Goal: Transaction & Acquisition: Purchase product/service

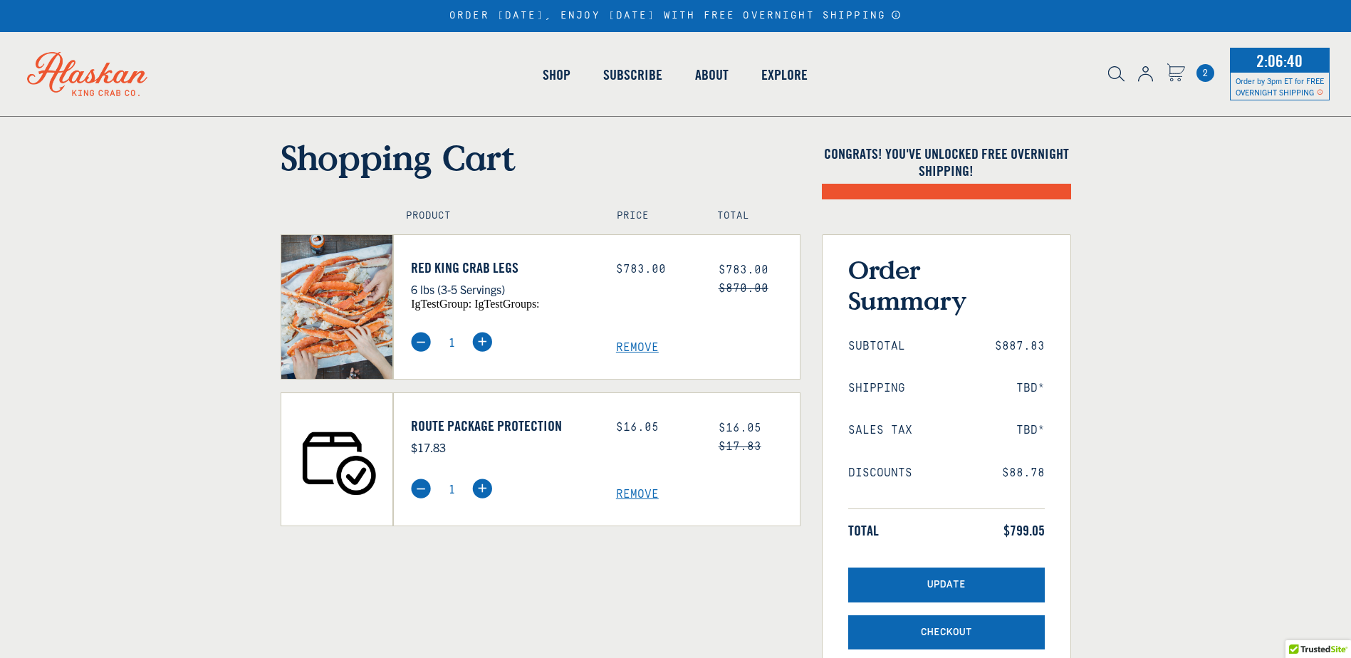
select select "40826594656335"
select select "40826736836687"
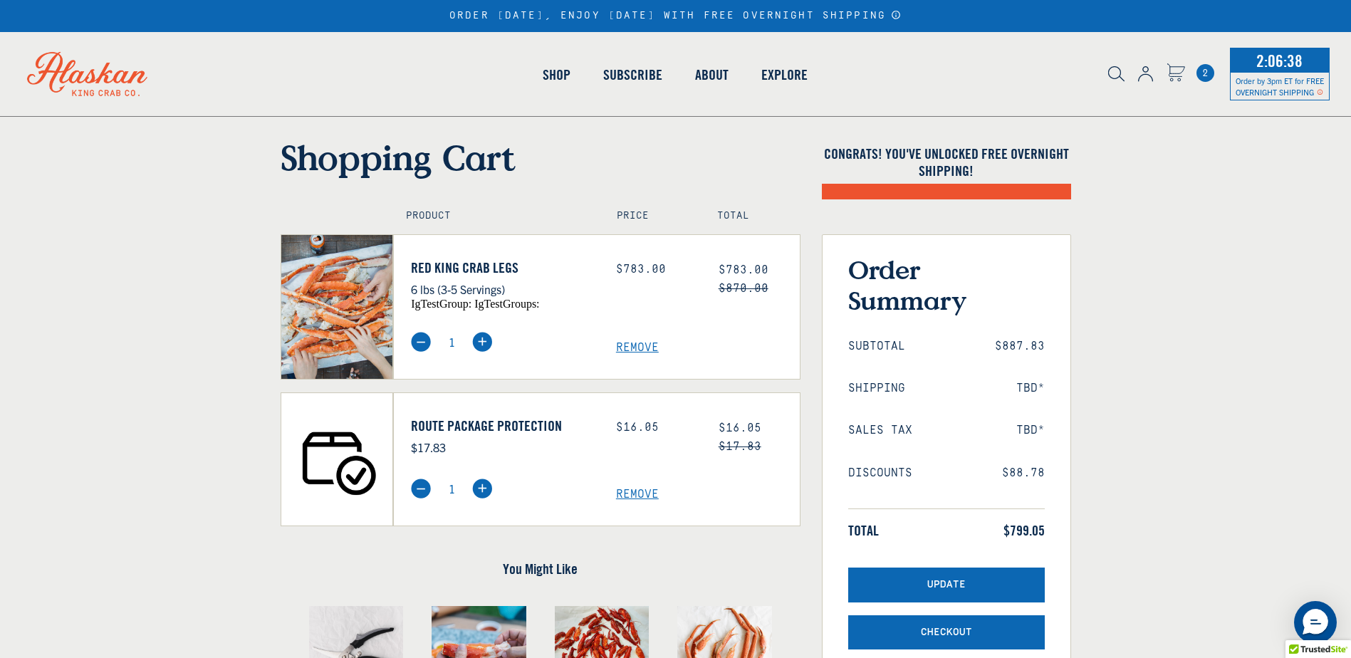
click at [629, 347] on span "Remove" at bounding box center [708, 348] width 184 height 14
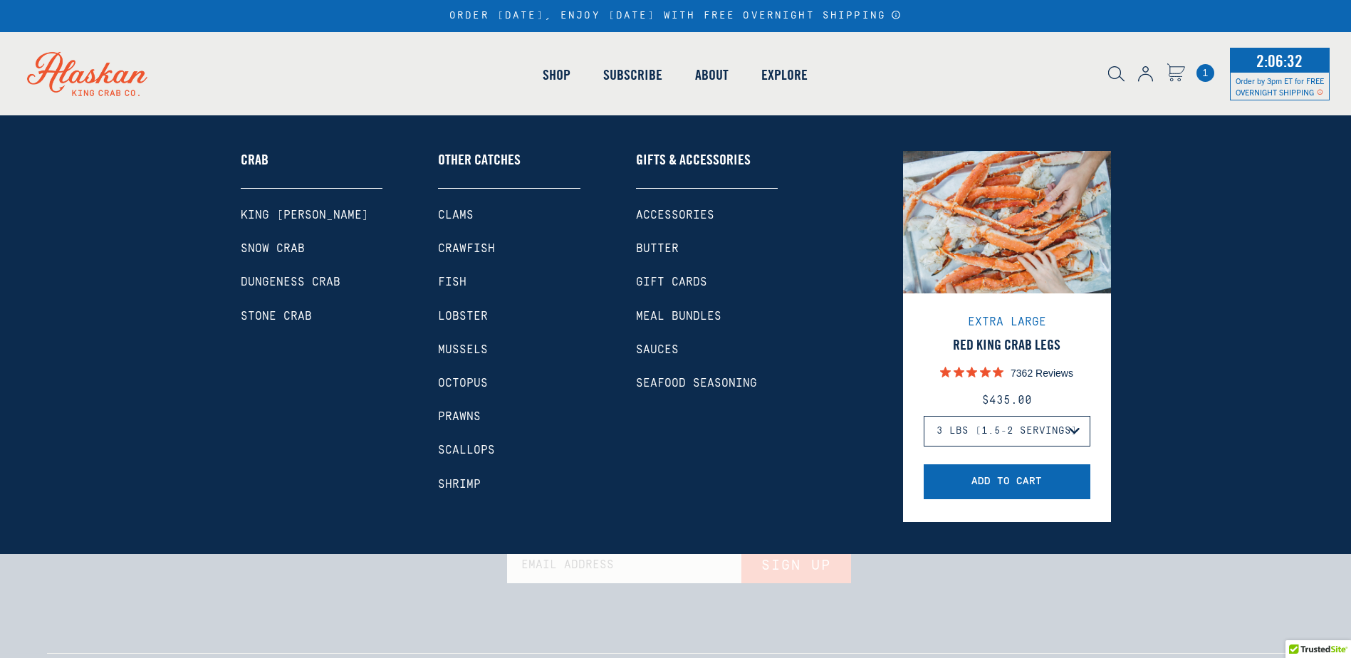
select select "40826594656335"
select select "40826736836687"
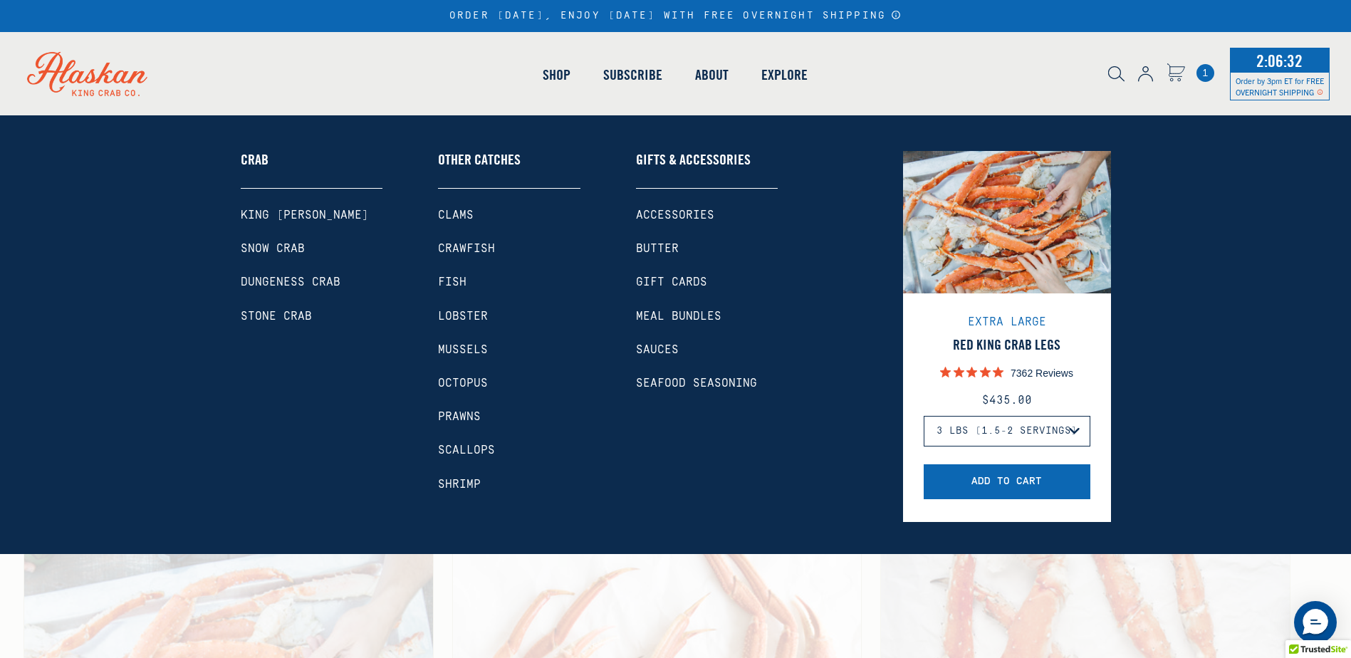
click at [273, 209] on link "King [PERSON_NAME]" at bounding box center [312, 216] width 142 height 14
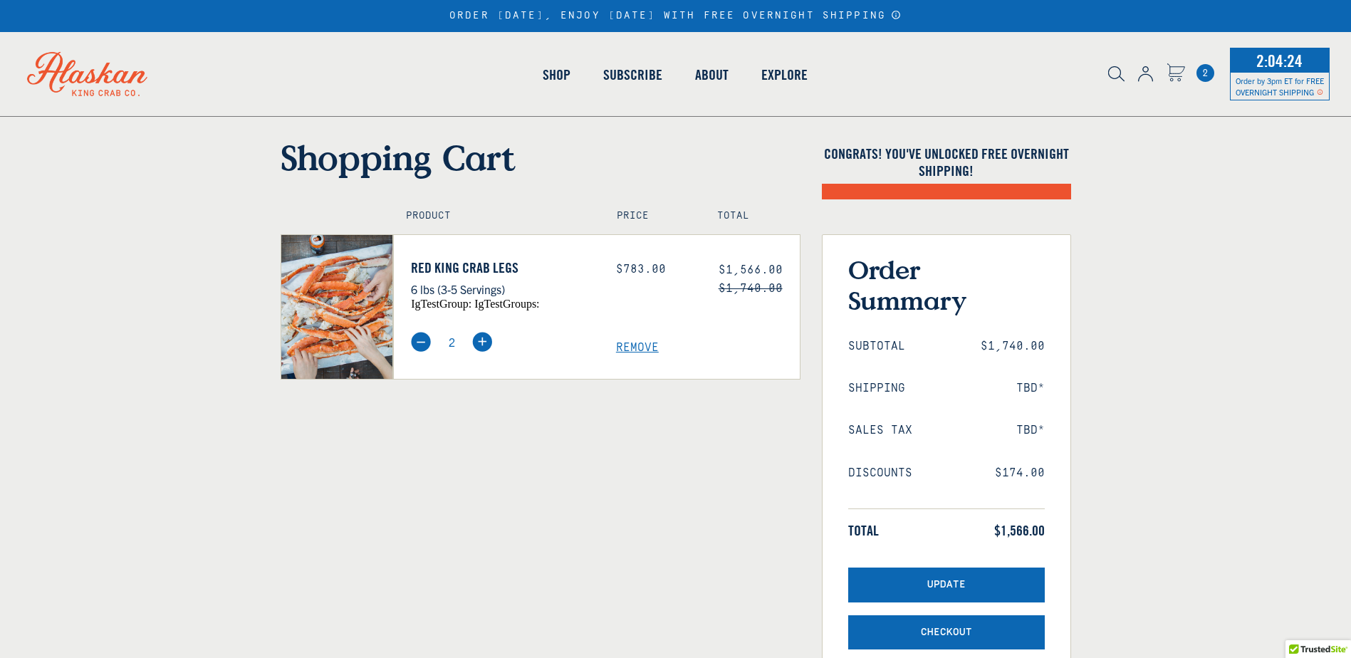
select select "40826594656335"
select select "40826736836687"
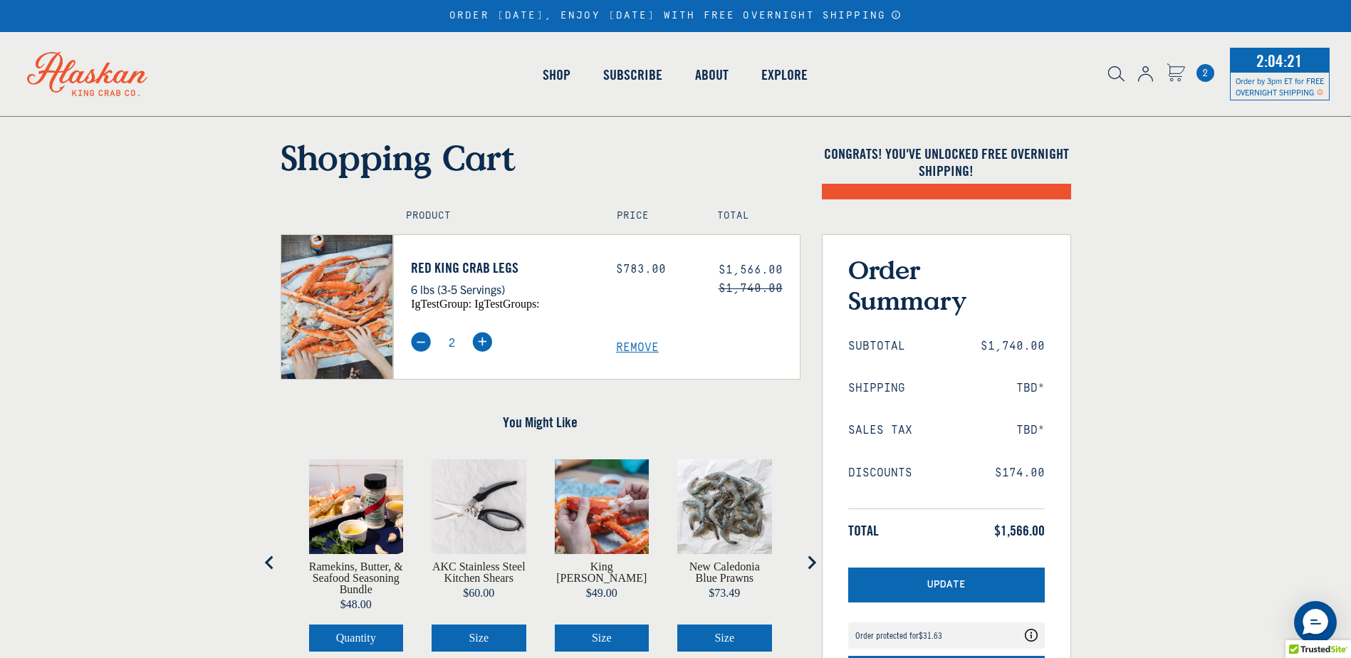
click at [415, 341] on img at bounding box center [421, 342] width 20 height 20
type input "1"
click at [942, 575] on button "Update" at bounding box center [946, 585] width 197 height 35
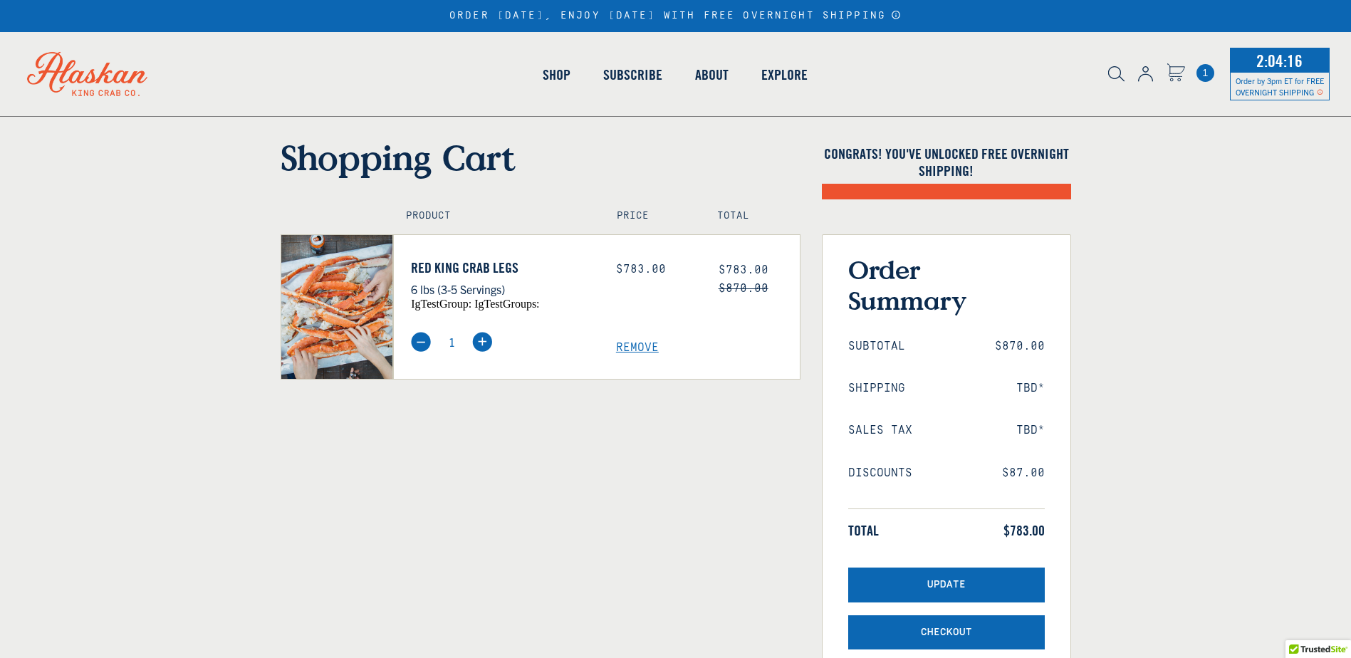
select select "40826594656335"
select select "40826736836687"
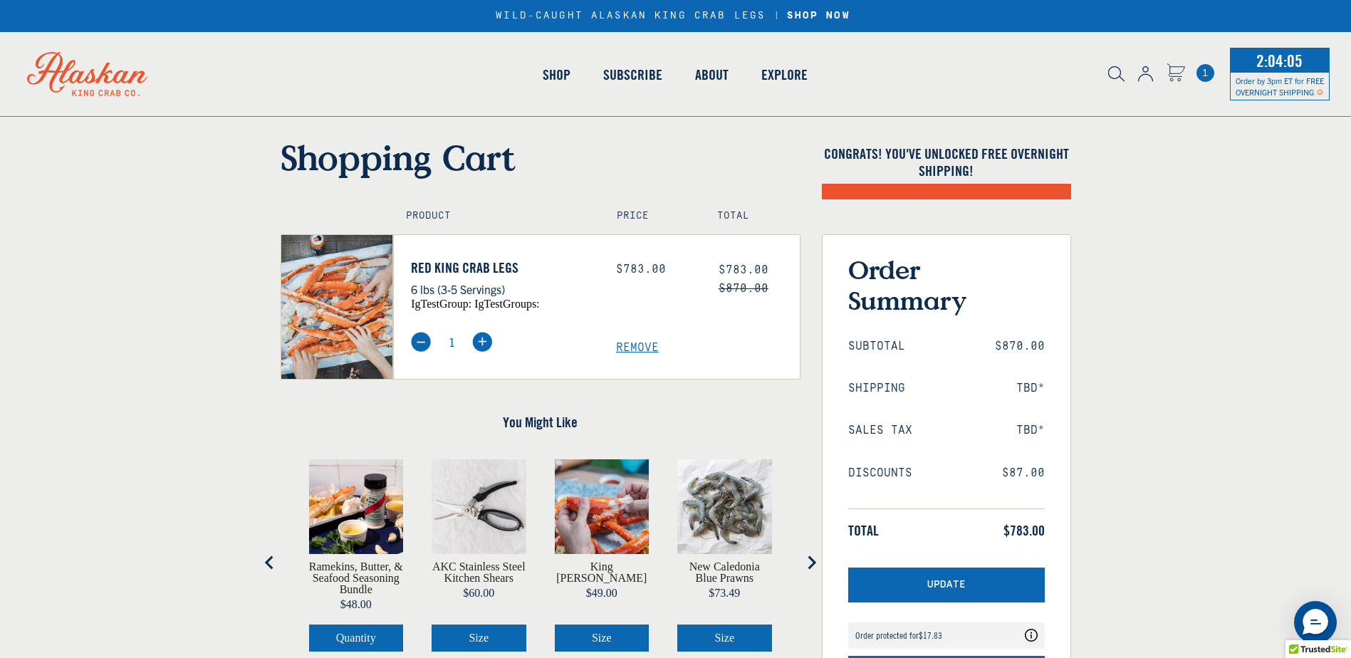
scroll to position [211, 0]
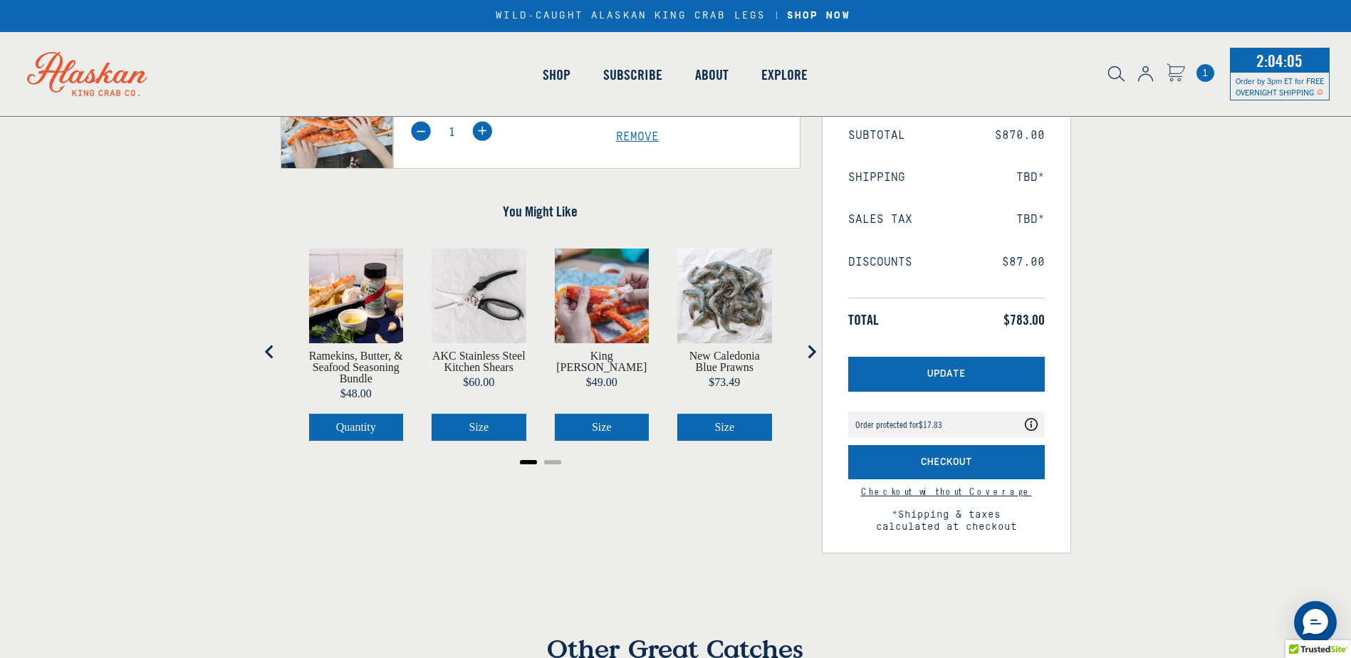
click at [928, 422] on div "Order protected for $17.83 Your order is protected for $17.83" at bounding box center [937, 424] width 164 height 15
click at [975, 445] on button "Checkout" at bounding box center [946, 462] width 197 height 35
click at [966, 485] on link "Checkout without Coverage" at bounding box center [946, 491] width 171 height 13
click at [1177, 68] on icon "Cart" at bounding box center [1175, 70] width 17 height 13
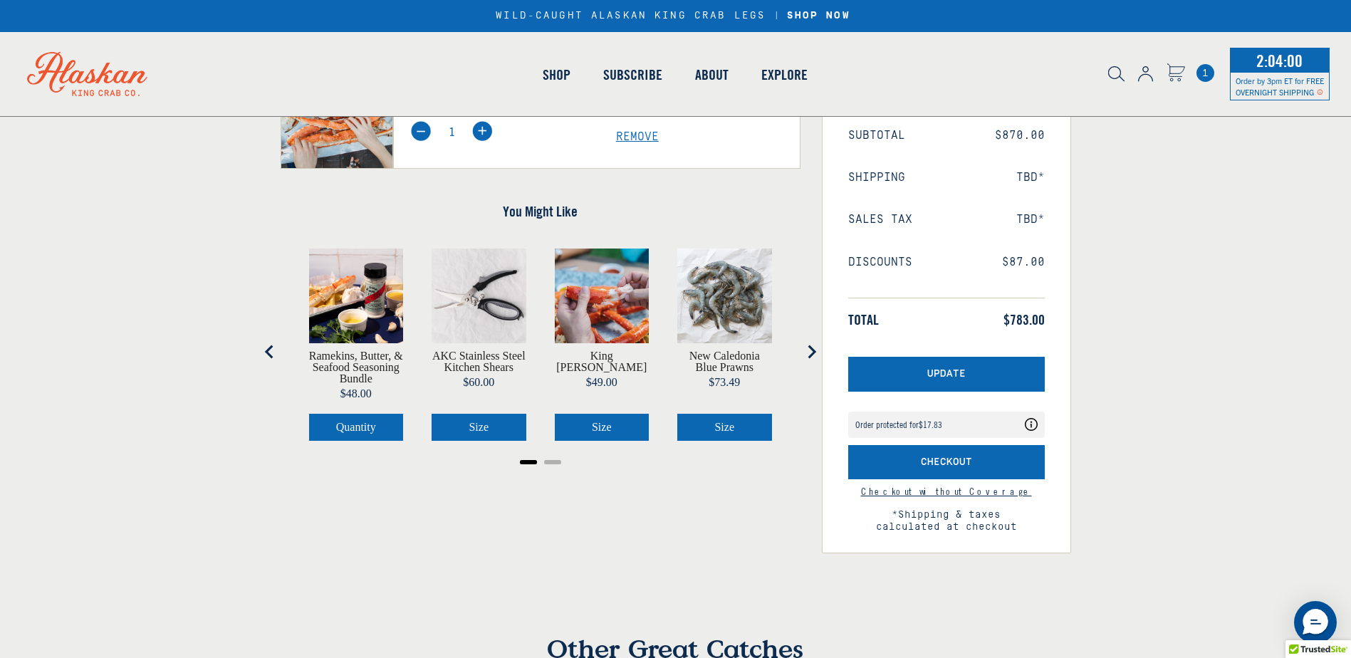
scroll to position [248, 0]
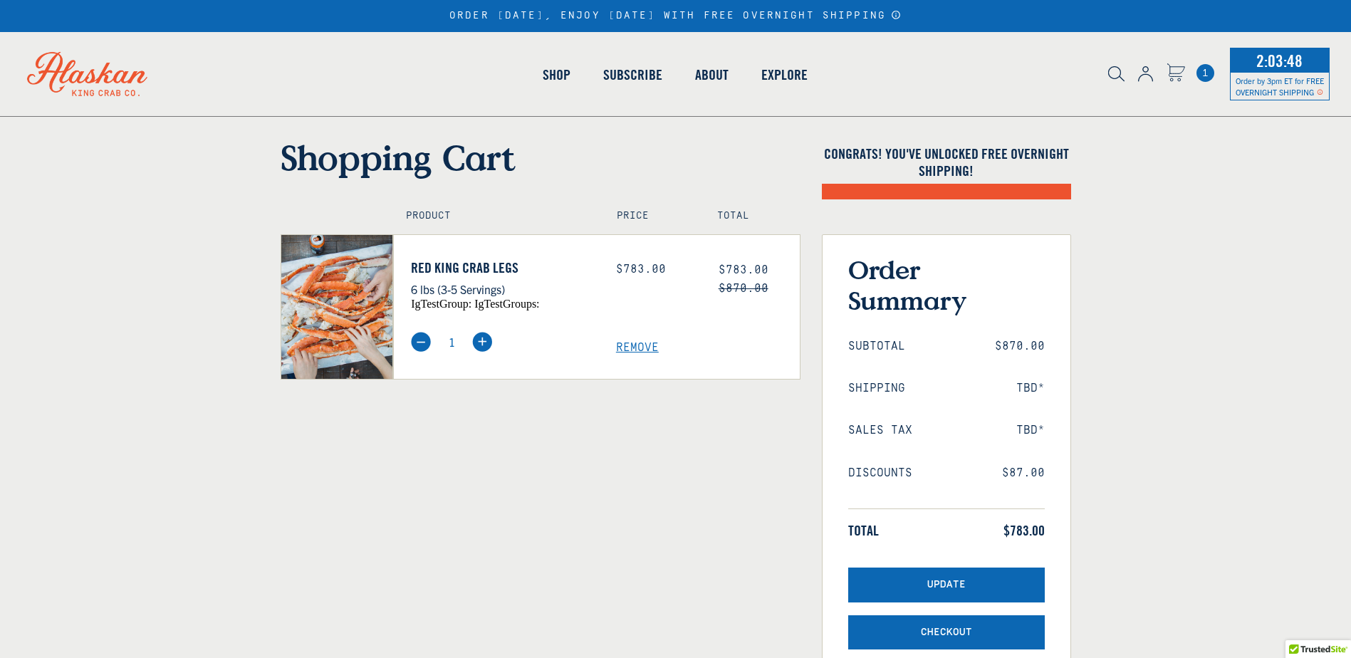
select select "40826594656335"
select select "40826736836687"
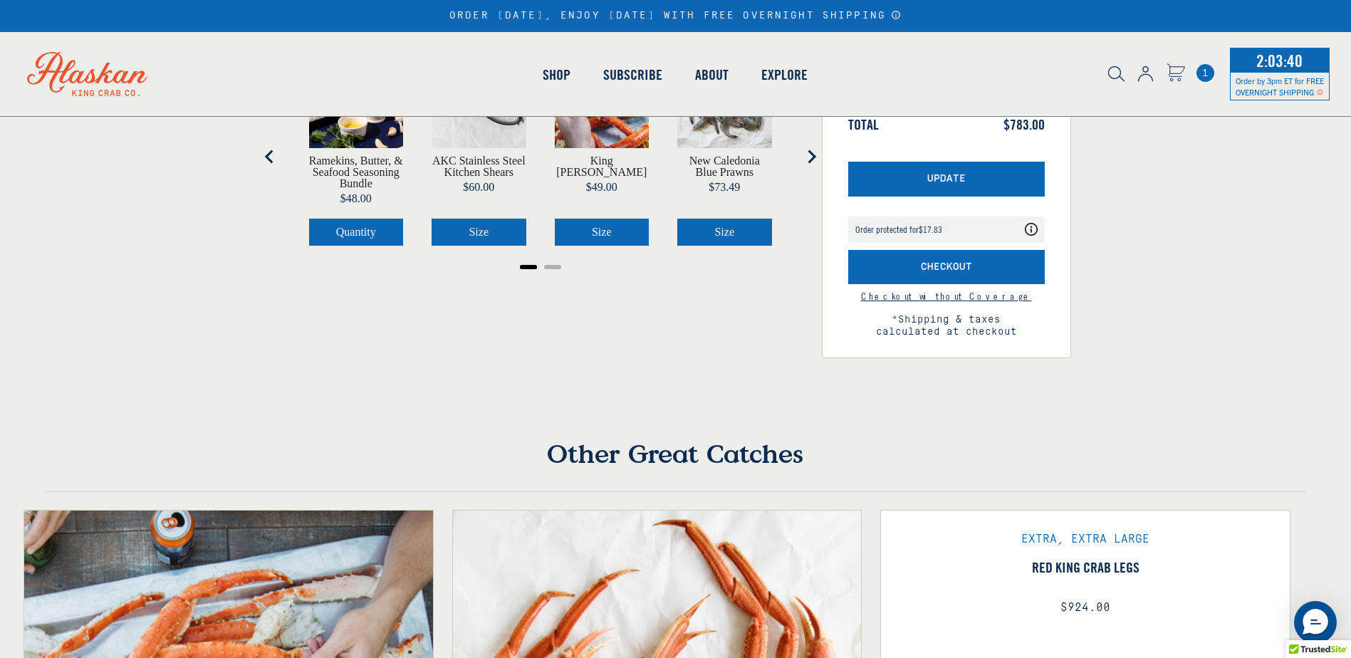
scroll to position [293, 0]
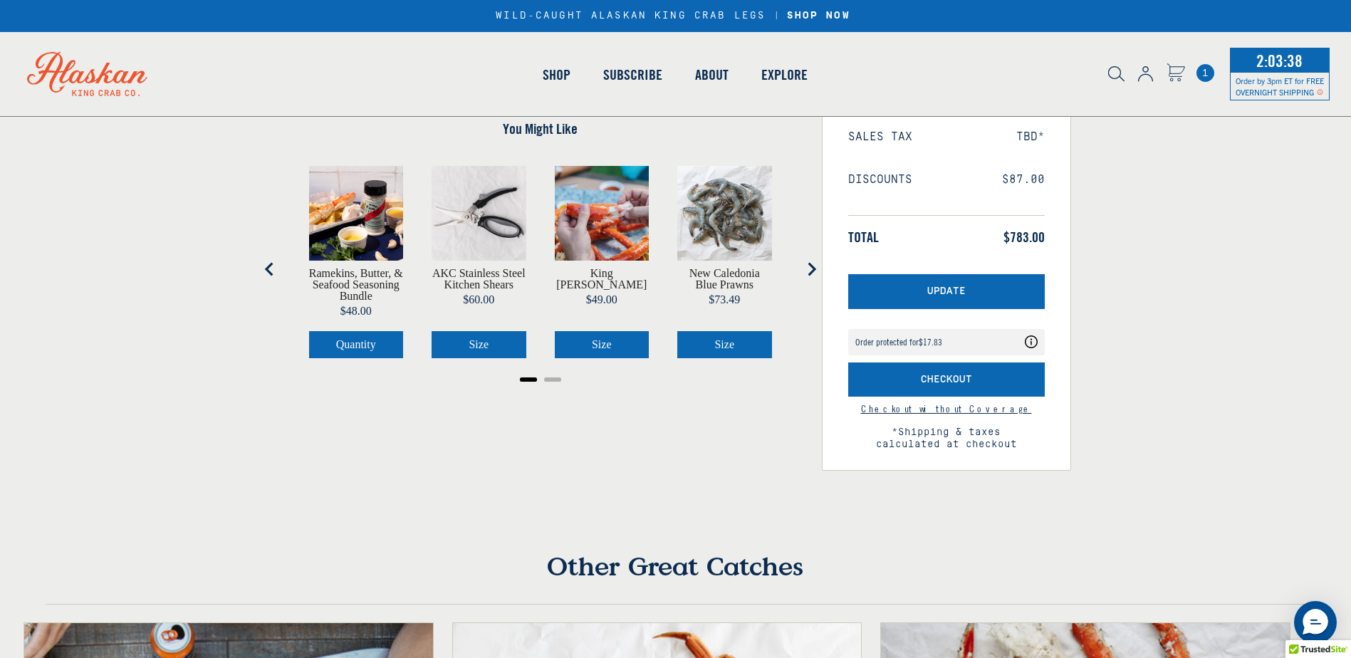
click at [936, 415] on link "Checkout without Coverage" at bounding box center [946, 408] width 171 height 13
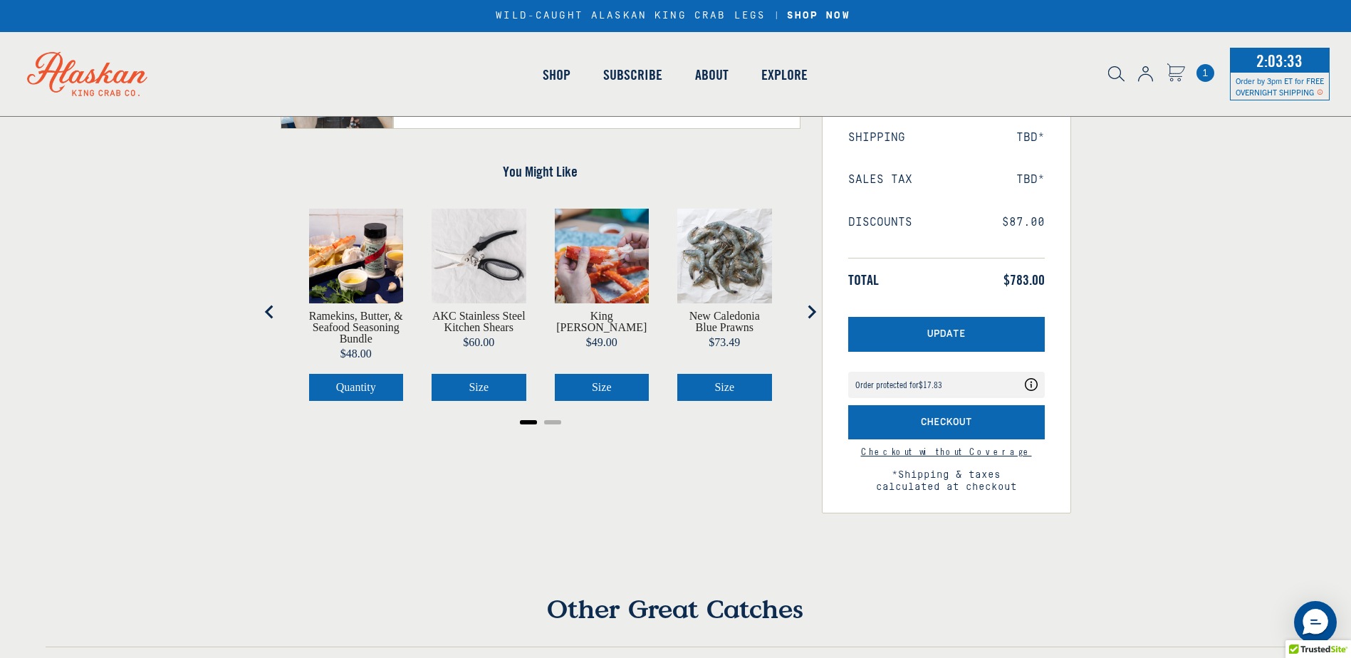
click at [966, 565] on section "Shopping Cart Congrats! You've unlocked FREE OVERNIGHT SHIPPING! Product Price …" at bounding box center [675, 199] width 1351 height 731
click at [944, 565] on section "Shopping Cart Congrats! You've unlocked FREE OVERNIGHT SHIPPING! Product Price …" at bounding box center [675, 199] width 1351 height 731
click at [1190, 74] on div "1" at bounding box center [1191, 73] width 48 height 21
click at [1172, 69] on icon "Cart" at bounding box center [1175, 70] width 17 height 13
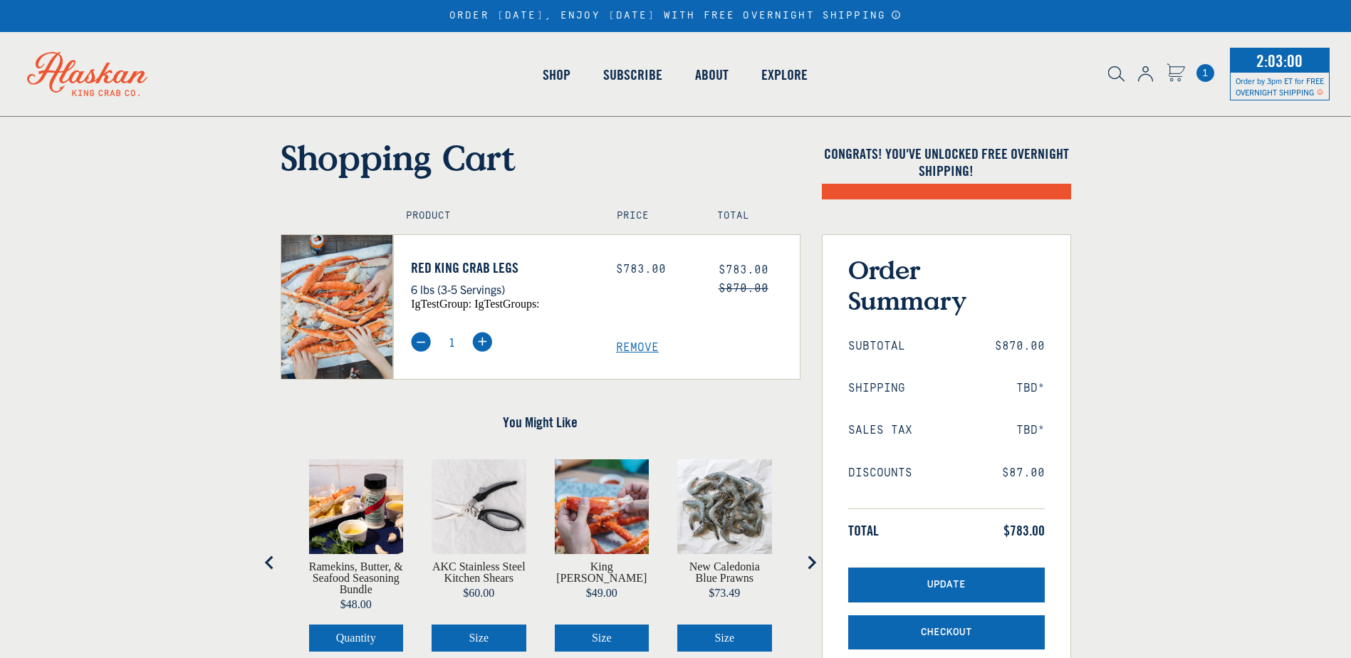
select select "40826594656335"
select select "40826736836687"
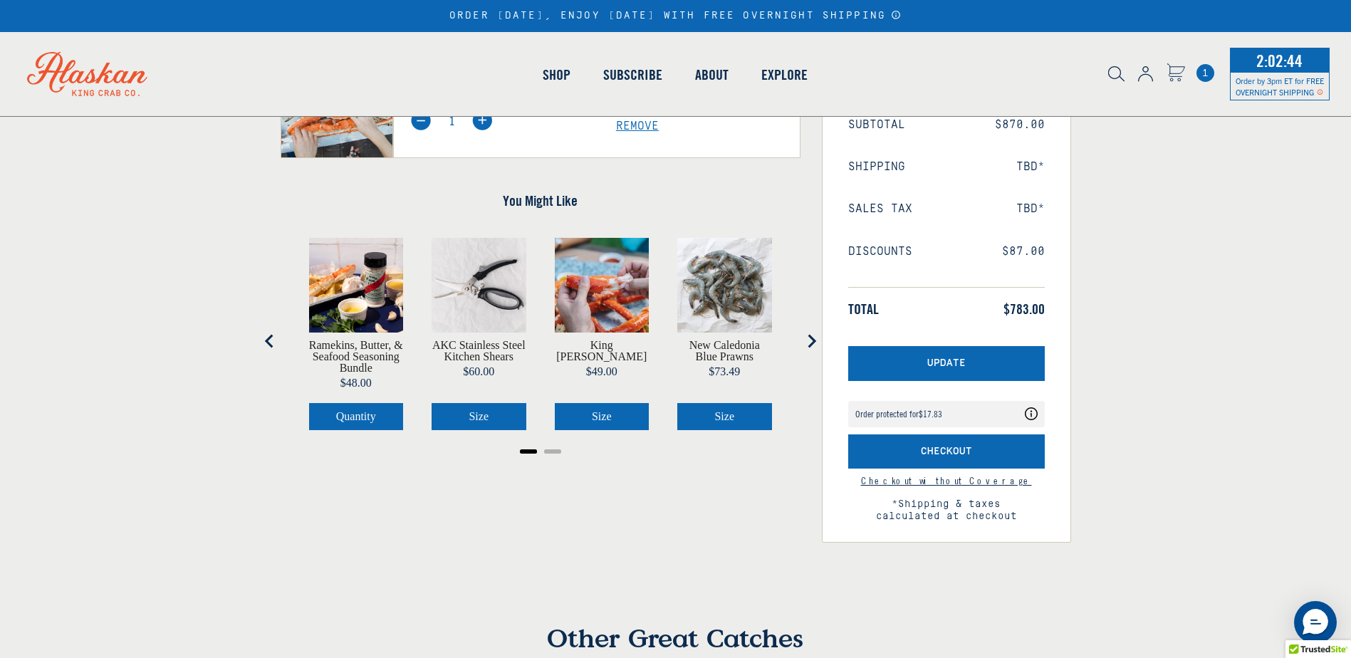
scroll to position [248, 0]
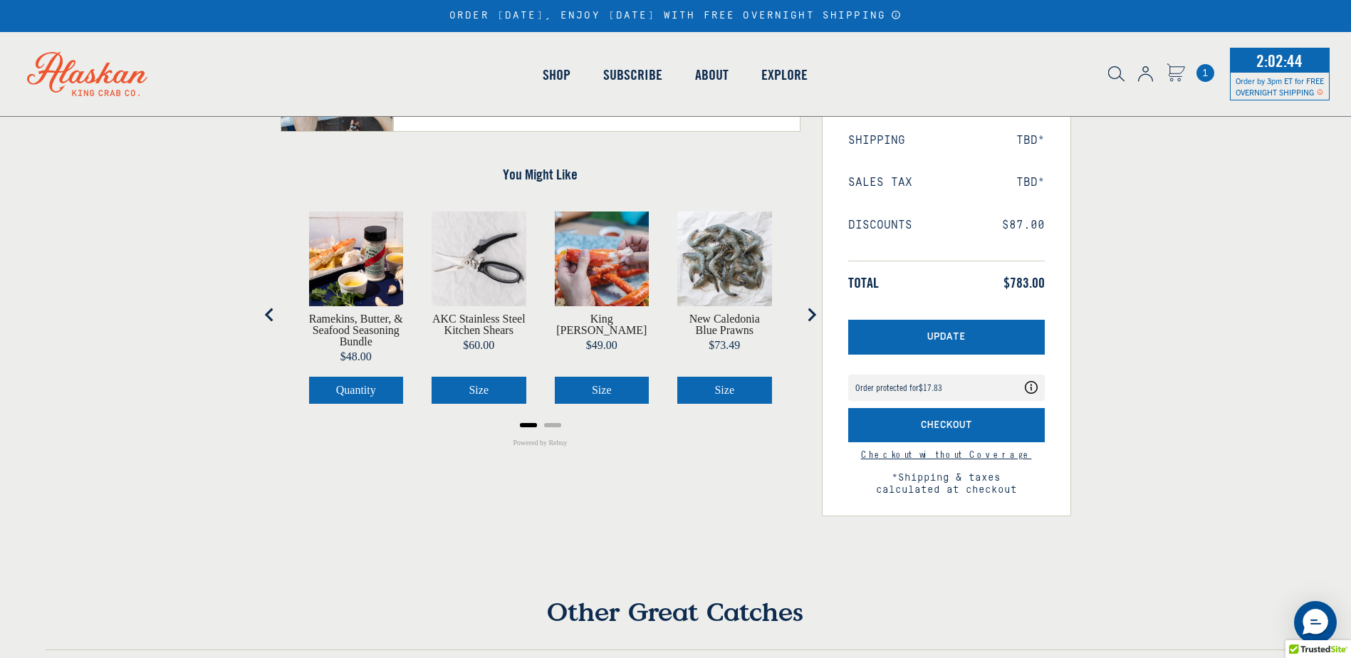
click at [1177, 70] on icon "Cart" at bounding box center [1175, 70] width 17 height 13
click at [1203, 72] on span "1" at bounding box center [1205, 73] width 18 height 18
click at [636, 377] on button "Size" at bounding box center [602, 390] width 95 height 27
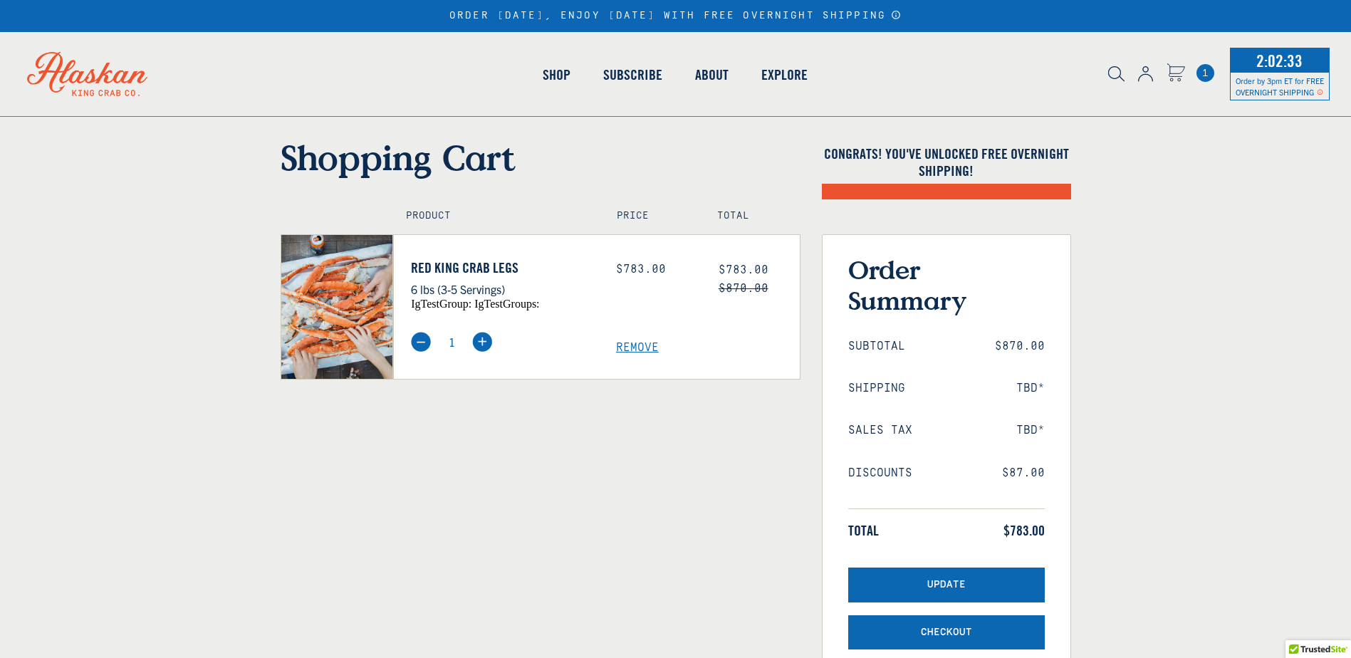
select select "40826594656335"
select select "40826736836687"
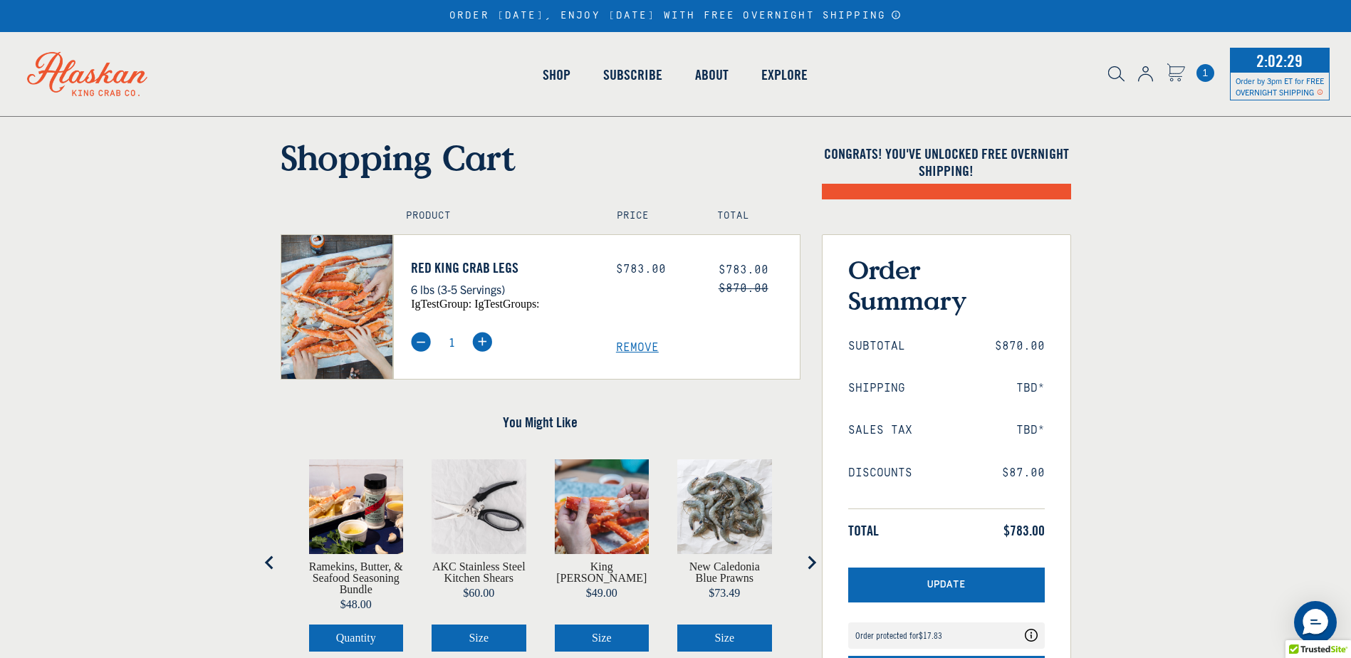
drag, startPoint x: 0, startPoint y: 0, endPoint x: 641, endPoint y: 347, distance: 728.8
click at [641, 347] on span "Remove" at bounding box center [708, 348] width 184 height 14
